Goal: Information Seeking & Learning: Learn about a topic

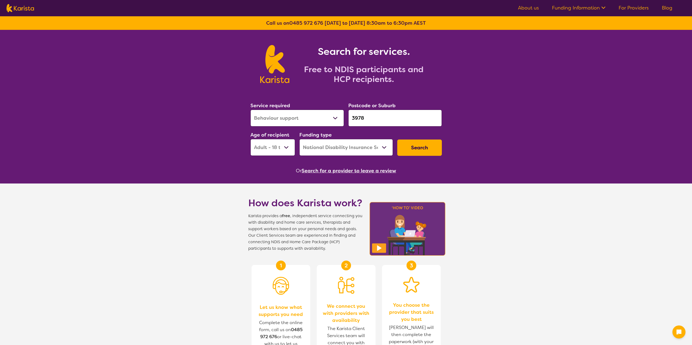
select select "Behaviour support"
select select "AD"
select select "NDIS"
click at [367, 120] on input "3978" at bounding box center [394, 118] width 93 height 17
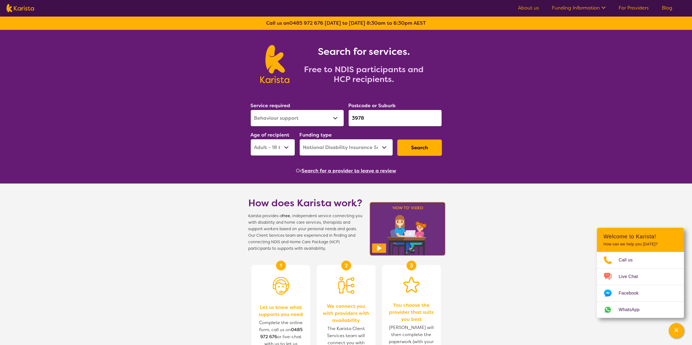
drag, startPoint x: 368, startPoint y: 119, endPoint x: 342, endPoint y: 123, distance: 26.4
click at [342, 123] on div "Service required Allied Health Assistant Assessment ([MEDICAL_DATA] or [MEDICAL…" at bounding box center [346, 128] width 196 height 59
paste input "33"
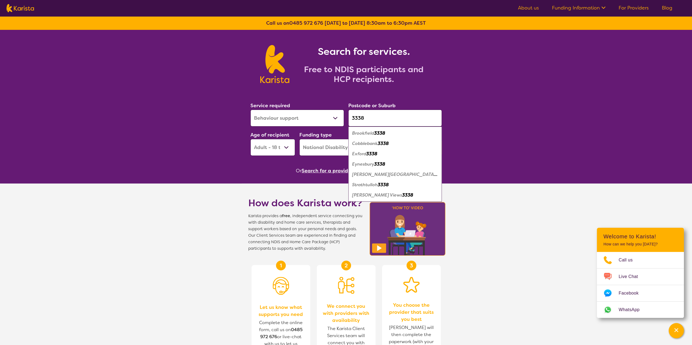
type input "3338"
click at [314, 119] on select "Allied Health Assistant Assessment ([MEDICAL_DATA] or [MEDICAL_DATA]) Behaviour…" at bounding box center [296, 118] width 93 height 17
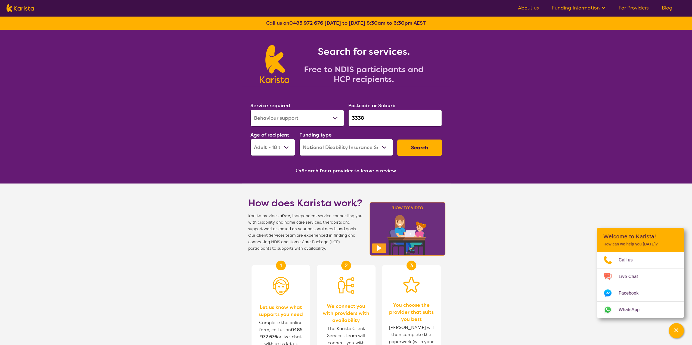
select select "NDIS Plan management"
click at [250, 110] on select "Allied Health Assistant Assessment ([MEDICAL_DATA] or [MEDICAL_DATA]) Behaviour…" at bounding box center [296, 118] width 93 height 17
click at [418, 146] on button "Search" at bounding box center [419, 148] width 45 height 16
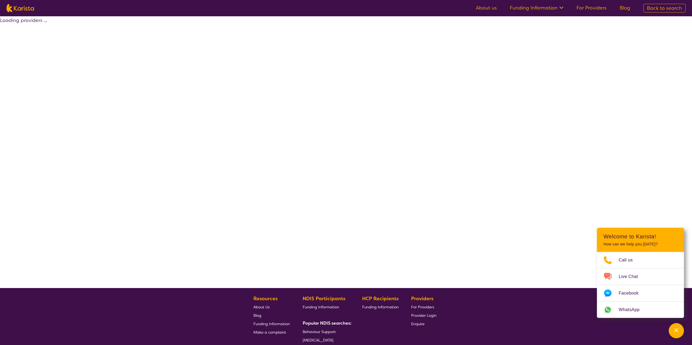
select select "by_score"
